Goal: Communication & Community: Share content

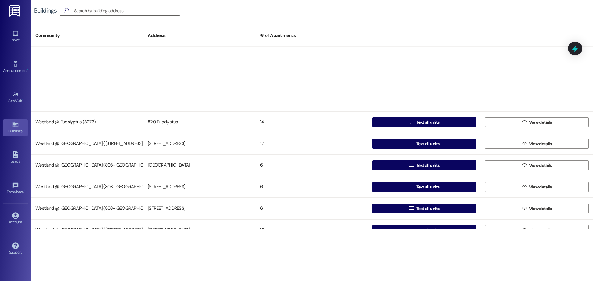
scroll to position [120, 0]
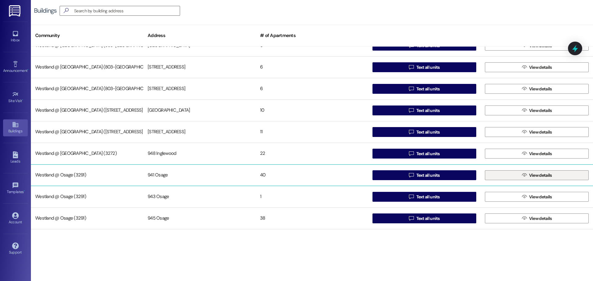
click at [541, 174] on span "View details" at bounding box center [540, 175] width 23 height 6
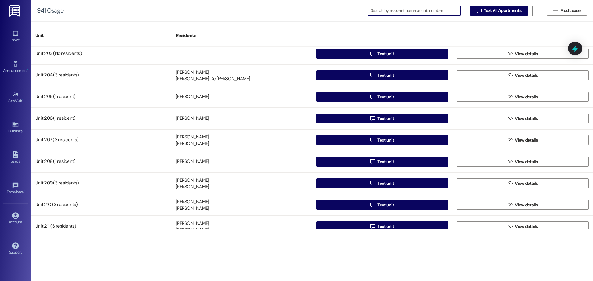
scroll to position [344, 0]
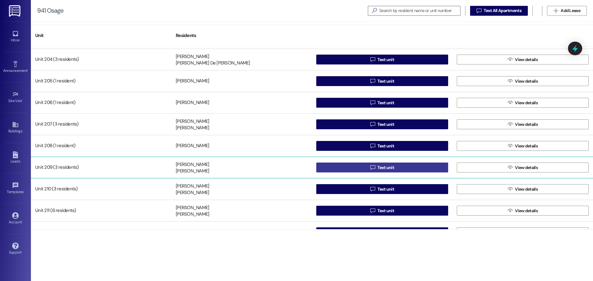
click at [389, 166] on span "Text unit" at bounding box center [385, 168] width 17 height 6
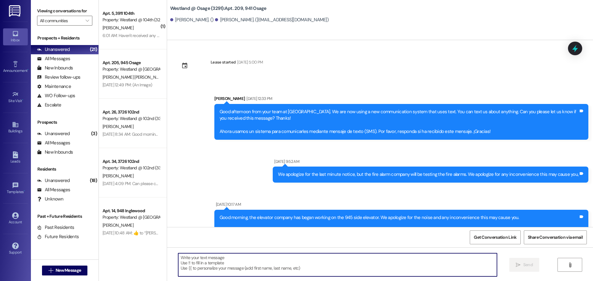
scroll to position [25986, 0]
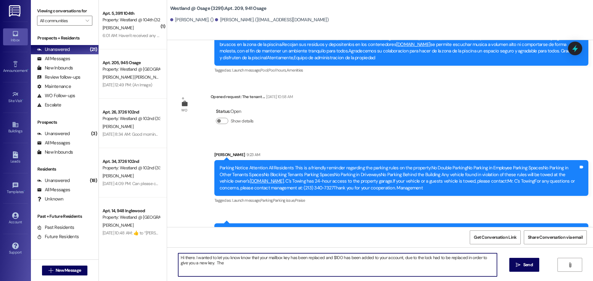
click at [242, 260] on textarea "Hi there. I wanted to let you know know that your mailbox key has been replaced…" at bounding box center [337, 265] width 319 height 23
click at [213, 262] on textarea "Hi there. I wanted to let you know that your mailbox key has been replaced and …" at bounding box center [337, 265] width 319 height 23
type textarea "Hi there. I wanted to let you know that your mailbox key has been replaced and …"
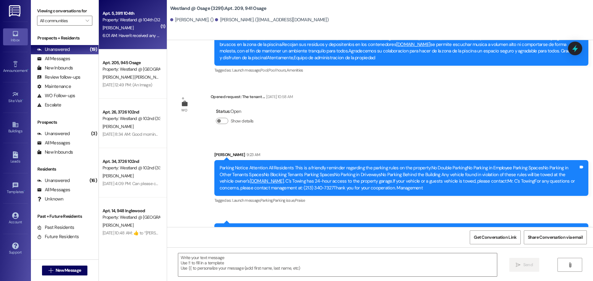
click at [140, 30] on div "[PERSON_NAME]" at bounding box center [131, 28] width 58 height 8
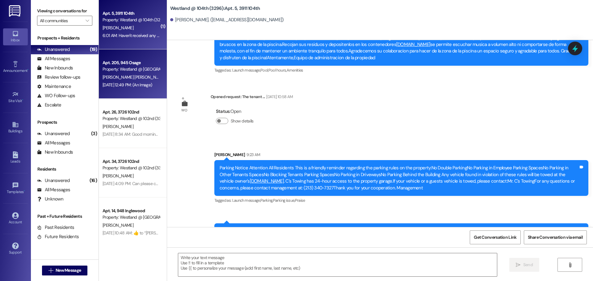
click at [134, 76] on div "[PERSON_NAME] [PERSON_NAME]" at bounding box center [131, 78] width 58 height 8
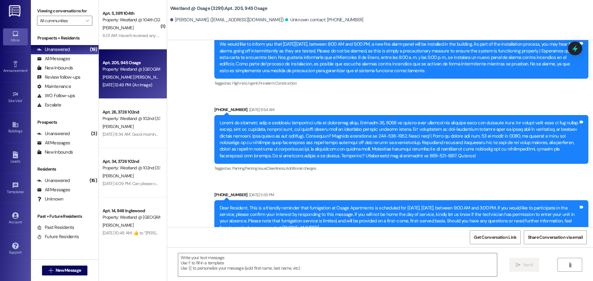
scroll to position [4318, 0]
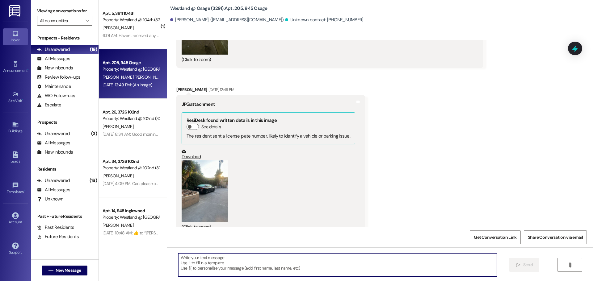
click at [304, 265] on textarea at bounding box center [337, 265] width 319 height 23
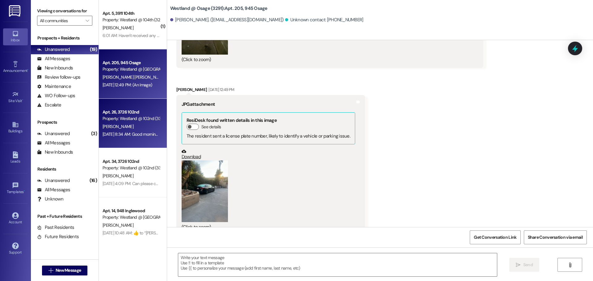
click at [133, 124] on div "[PERSON_NAME]" at bounding box center [131, 127] width 58 height 8
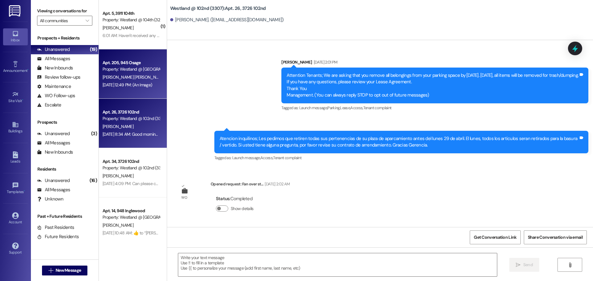
scroll to position [7965, 0]
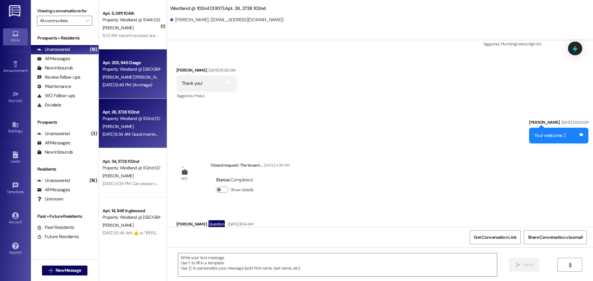
click at [144, 80] on div "[PERSON_NAME] [PERSON_NAME]" at bounding box center [131, 78] width 58 height 8
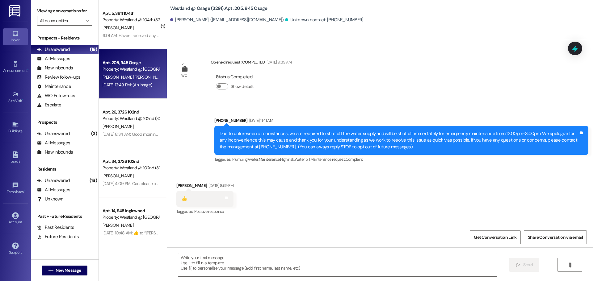
scroll to position [4318, 0]
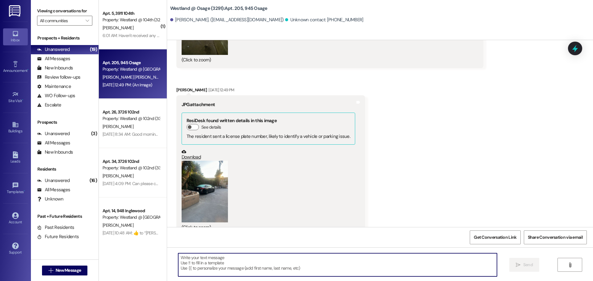
click at [294, 268] on textarea at bounding box center [337, 265] width 319 height 23
type textarea "Thank you :)"
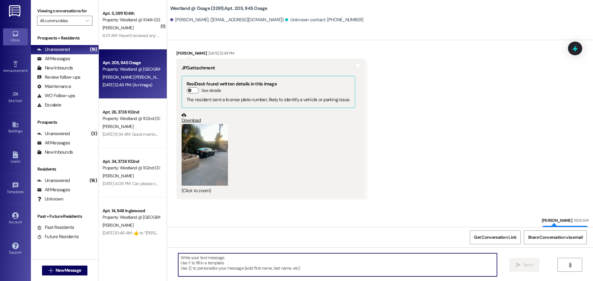
scroll to position [4361, 0]
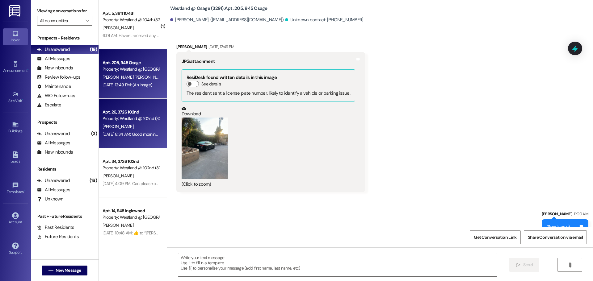
click at [111, 112] on div "Apt. 26, 3726 102nd" at bounding box center [131, 112] width 57 height 6
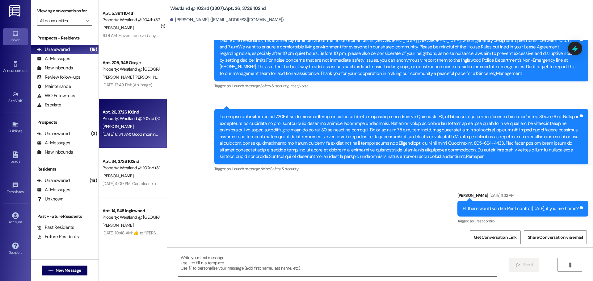
scroll to position [7965, 0]
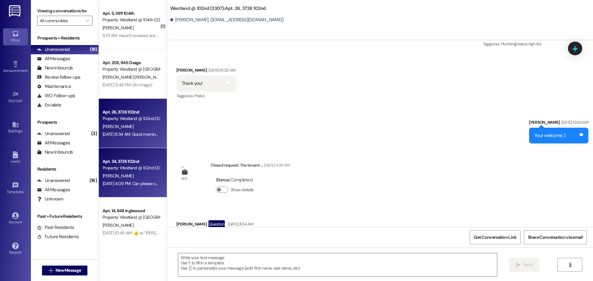
click at [129, 163] on div "Apt. 34, 3726 102nd" at bounding box center [131, 161] width 57 height 6
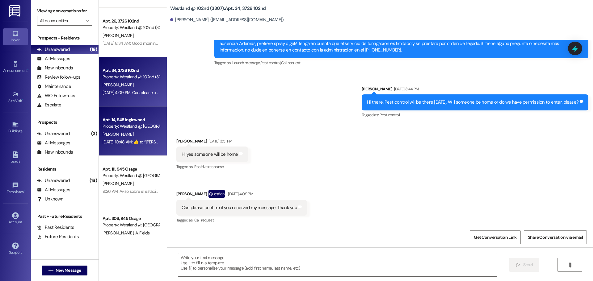
scroll to position [6700, 0]
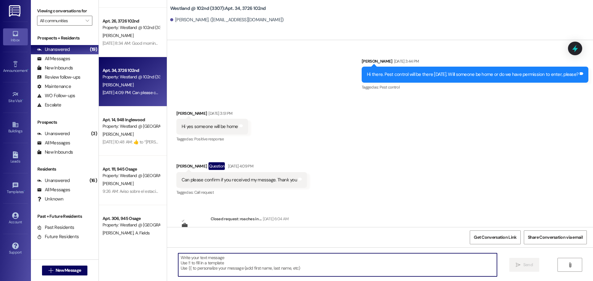
click at [228, 255] on textarea at bounding box center [337, 265] width 319 height 23
type textarea "Thank you"
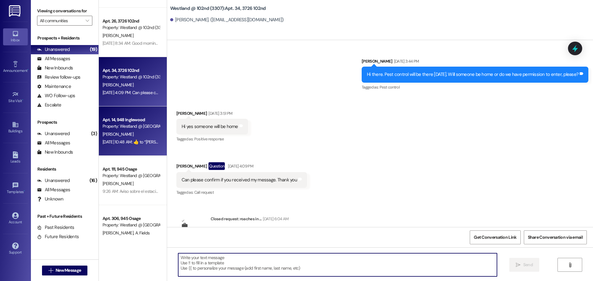
scroll to position [6641, 0]
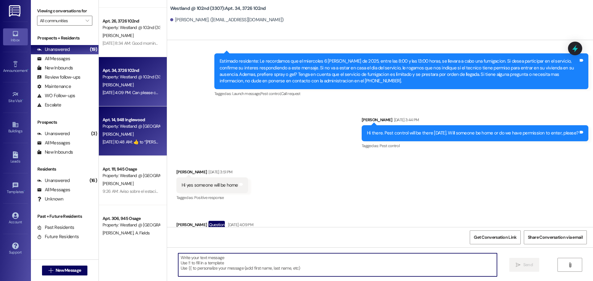
click at [142, 111] on div "Apt. 14, 948 Inglewood Property: Westland @ [GEOGRAPHIC_DATA] (3272) [PERSON_NA…" at bounding box center [133, 131] width 68 height 49
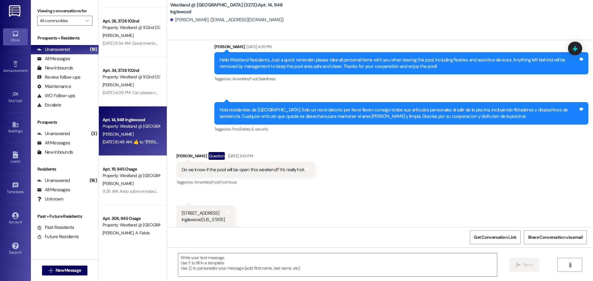
scroll to position [6403, 0]
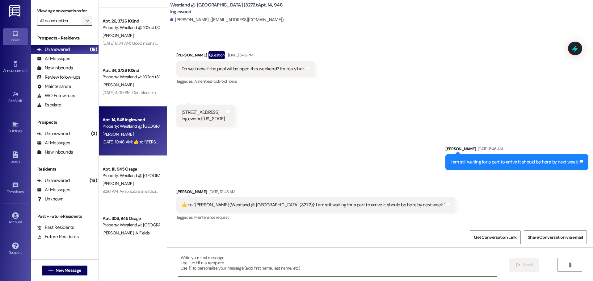
click at [89, 19] on span "" at bounding box center [87, 21] width 6 height 10
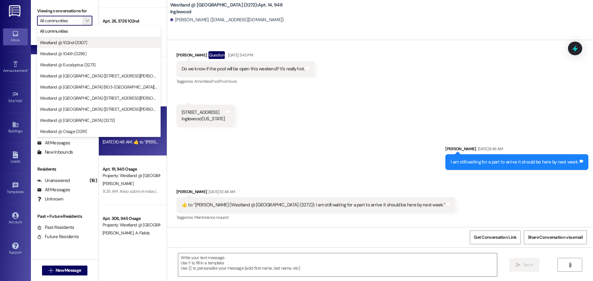
click at [91, 44] on span "Westland @ 102nd (3307)" at bounding box center [99, 43] width 118 height 6
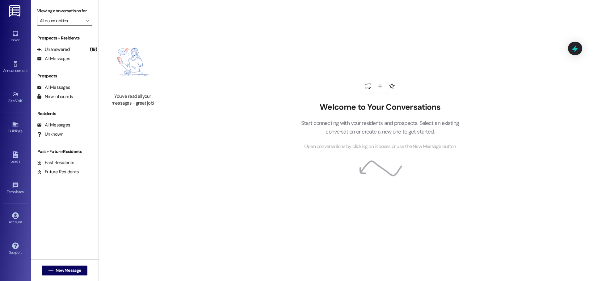
type input "Westland @ 102nd (3307)"
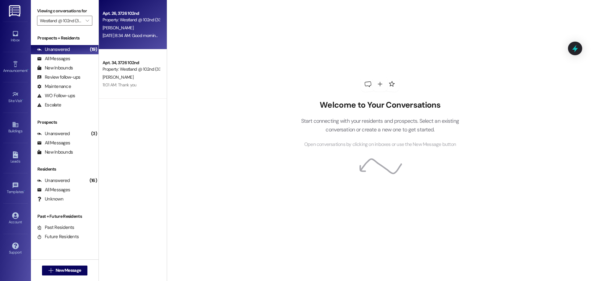
click at [129, 27] on div "[PERSON_NAME]" at bounding box center [131, 28] width 58 height 8
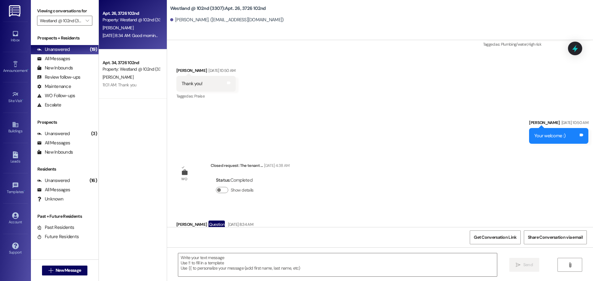
scroll to position [7965, 0]
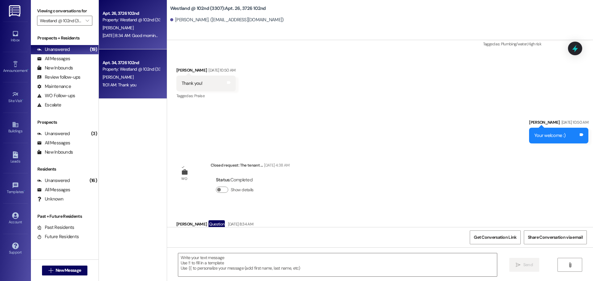
click at [127, 63] on div "Apt. 34, 3726 102nd" at bounding box center [131, 63] width 57 height 6
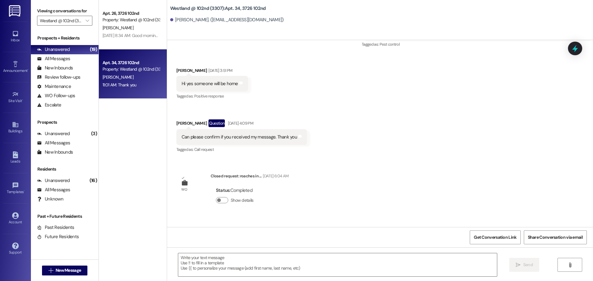
scroll to position [6743, 0]
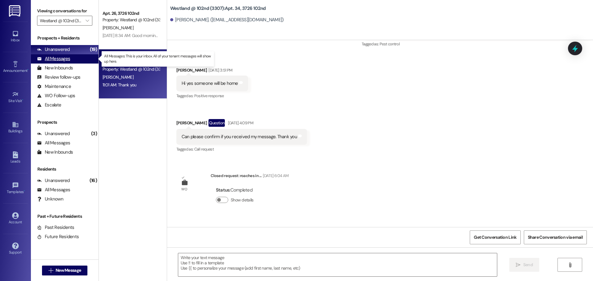
click at [51, 57] on div "All Messages" at bounding box center [53, 59] width 33 height 6
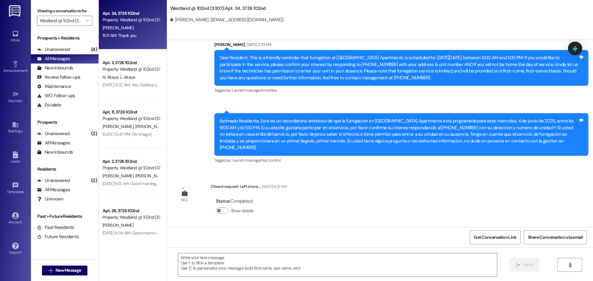
scroll to position [5649, 0]
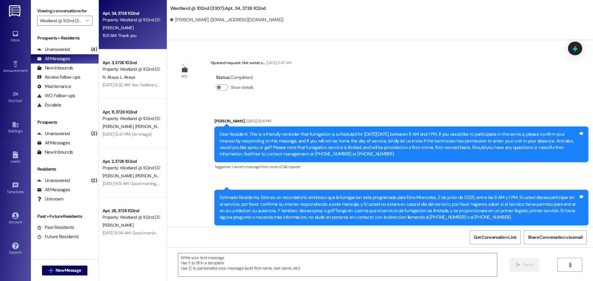
drag, startPoint x: 222, startPoint y: 99, endPoint x: 378, endPoint y: 123, distance: 158.2
click at [383, 131] on div "Dear Resident, This is a friendly reminder that fumigation is scheduled for [DA…" at bounding box center [399, 144] width 359 height 27
copy div "Dear Resident, This is a friendly reminder that fumigation is scheduled for [DA…"
click at [19, 126] on icon at bounding box center [15, 124] width 7 height 7
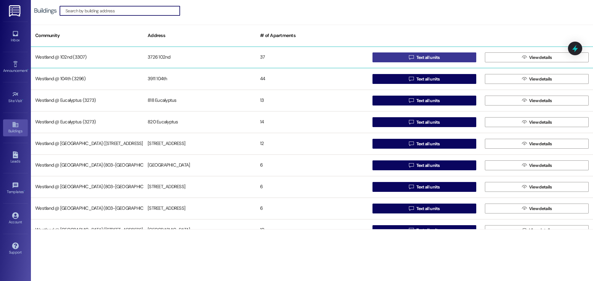
click at [440, 59] on button " Text all units" at bounding box center [425, 58] width 104 height 10
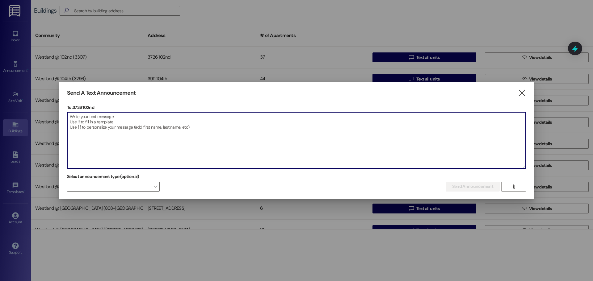
click at [123, 127] on textarea at bounding box center [296, 140] width 458 height 56
paste textarea "Dear Residents, Fumigation is scheduled for [DATE], between 8AM–1PM. To partici…"
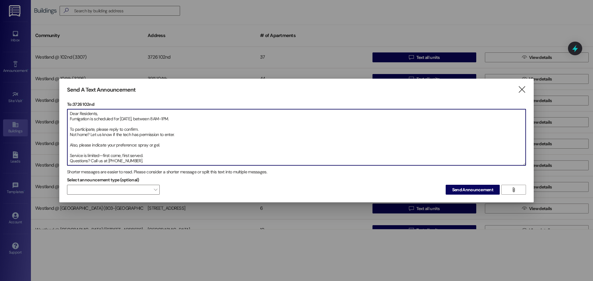
scroll to position [9, 0]
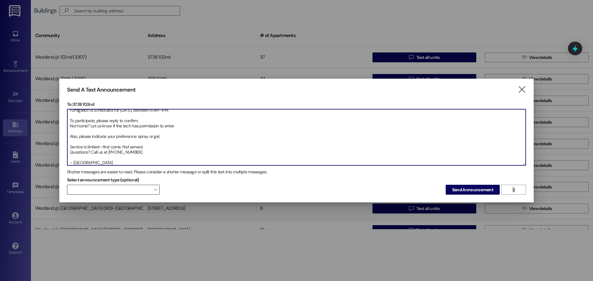
type textarea "Dear Residents, Fumigation is scheduled for [DATE], between 8AM–1PM. To partici…"
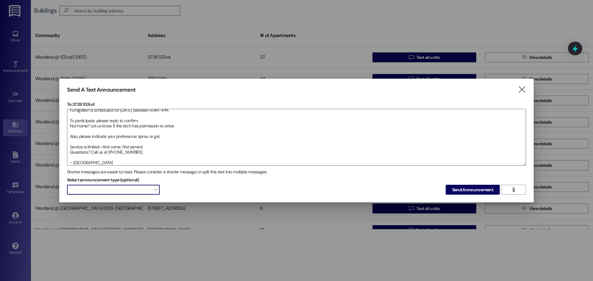
click at [154, 191] on span "" at bounding box center [155, 190] width 3 height 10
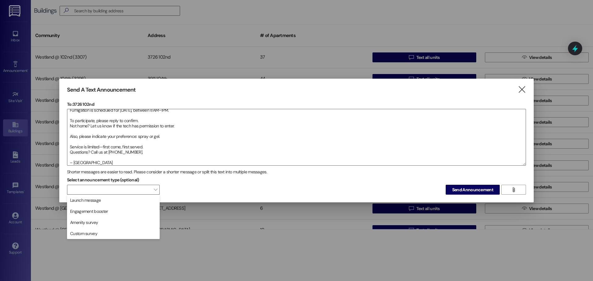
click at [143, 202] on span "Launch message" at bounding box center [113, 200] width 87 height 7
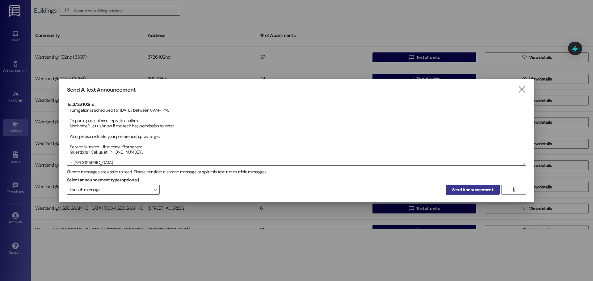
click at [487, 192] on span "Send Announcement" at bounding box center [472, 190] width 41 height 6
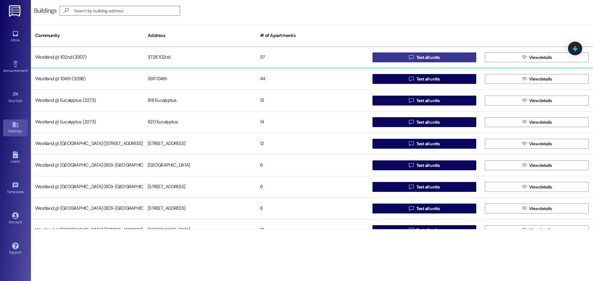
click at [440, 55] on button " Text all units" at bounding box center [425, 58] width 104 height 10
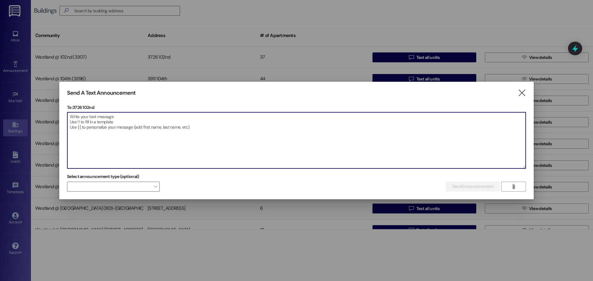
click at [146, 141] on textarea at bounding box center [296, 140] width 458 height 56
paste textarea "Estimados residentes: La fumigación está programada para el miércoles 3 de sept…"
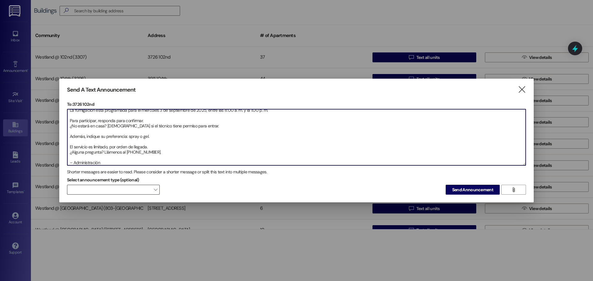
type textarea "Estimados residentes: La fumigación está programada para el miércoles 3 de sept…"
click at [153, 190] on span at bounding box center [113, 190] width 93 height 10
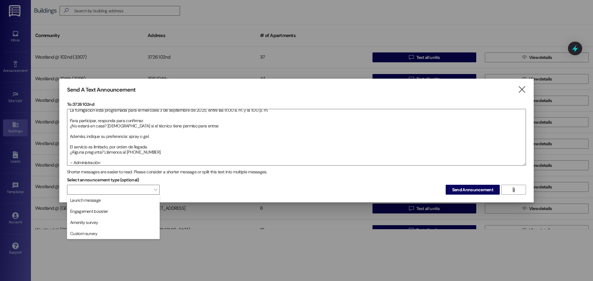
click at [147, 200] on span "Launch message" at bounding box center [113, 200] width 87 height 7
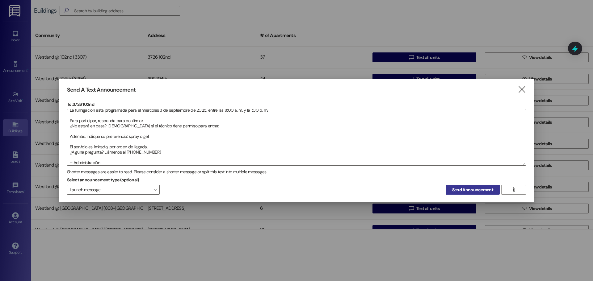
click at [485, 190] on span "Send Announcement" at bounding box center [472, 190] width 41 height 6
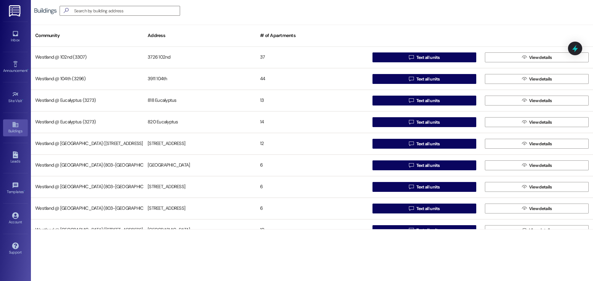
click at [15, 28] on div "Inbox Go to Inbox" at bounding box center [15, 37] width 25 height 30
click at [13, 36] on icon at bounding box center [15, 33] width 5 height 5
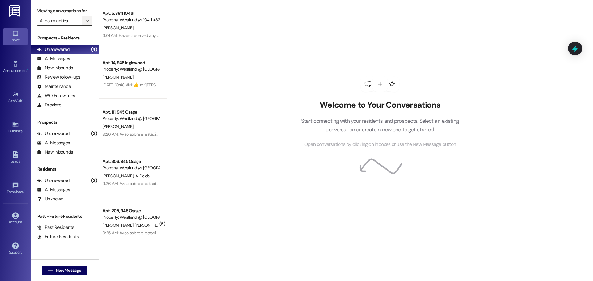
click at [88, 22] on icon "" at bounding box center [87, 20] width 3 height 5
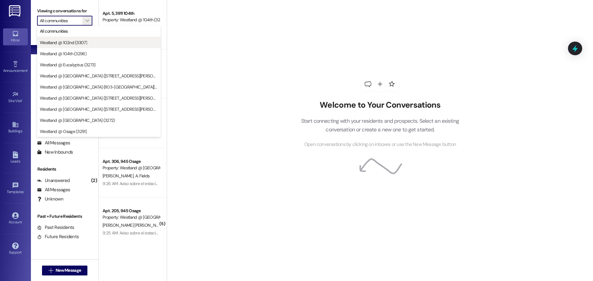
click at [69, 43] on span "Westland @ 102nd (3307)" at bounding box center [63, 43] width 47 height 6
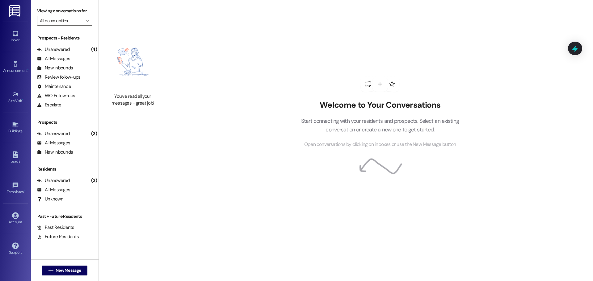
type input "Westland @ 102nd (3307)"
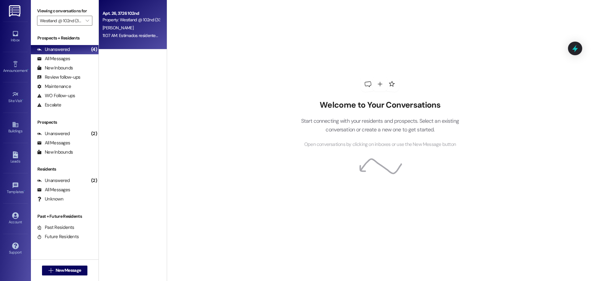
click at [130, 27] on div "[PERSON_NAME]" at bounding box center [131, 28] width 58 height 8
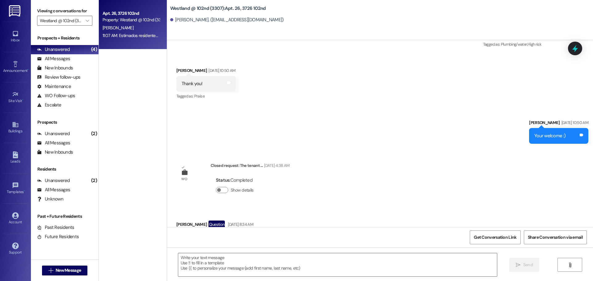
scroll to position [8080, 0]
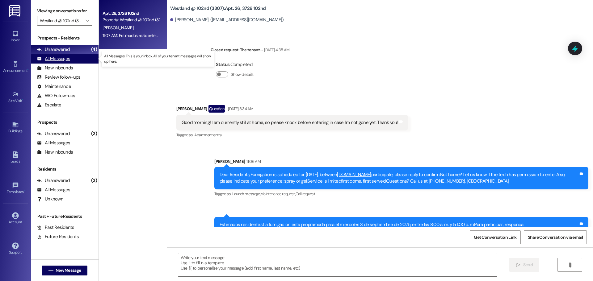
click at [60, 56] on div "All Messages" at bounding box center [53, 59] width 33 height 6
